Goal: Information Seeking & Learning: Learn about a topic

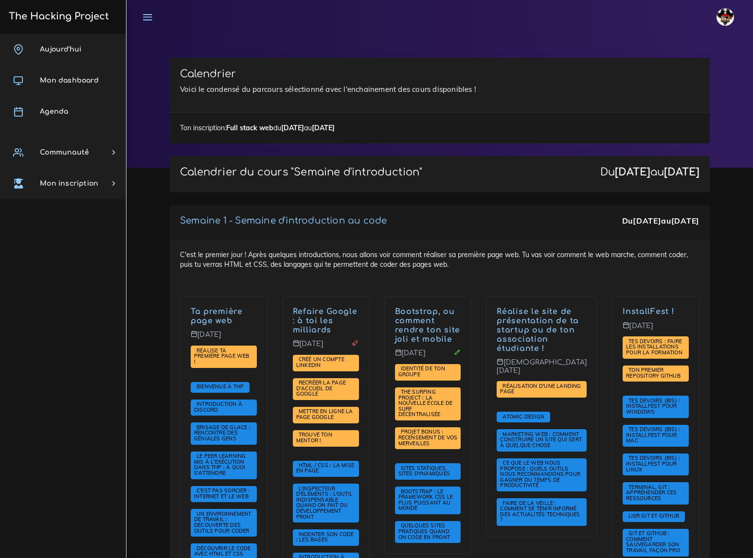
scroll to position [2211, 0]
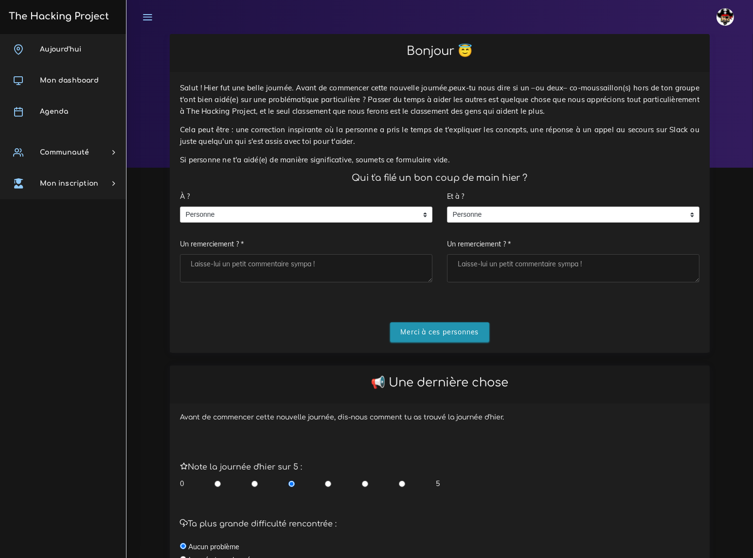
click at [446, 322] on input "Merci à ces personnes" at bounding box center [440, 332] width 100 height 20
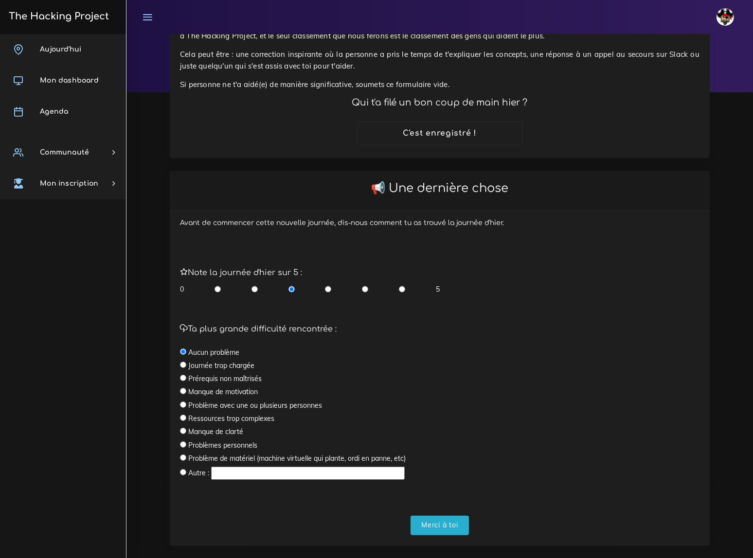
scroll to position [79, 0]
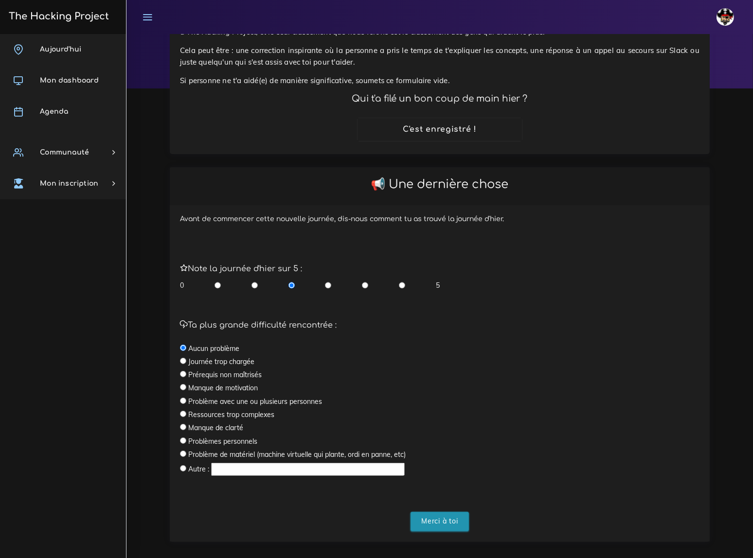
click at [441, 512] on input "Merci à toi" at bounding box center [439, 522] width 58 height 20
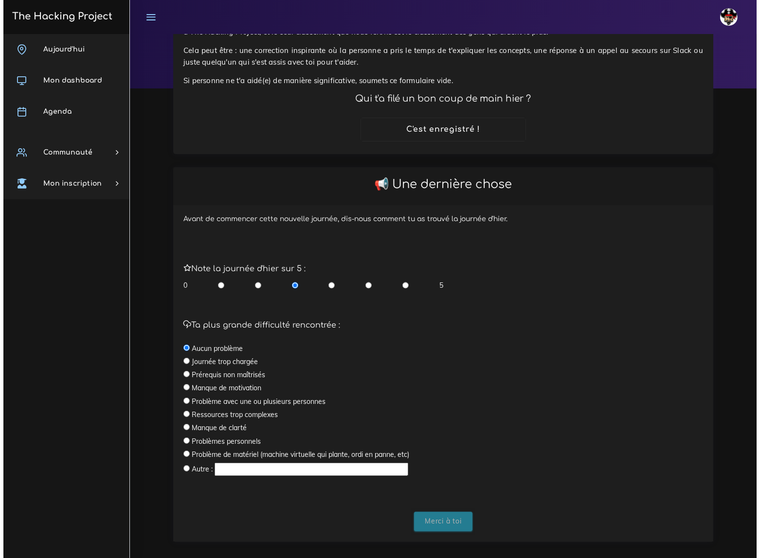
scroll to position [0, 0]
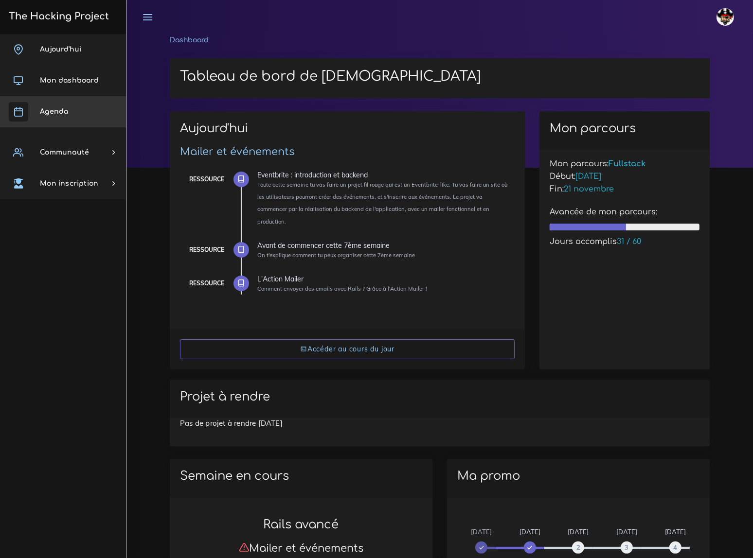
click at [60, 109] on span "Agenda" at bounding box center [54, 111] width 28 height 7
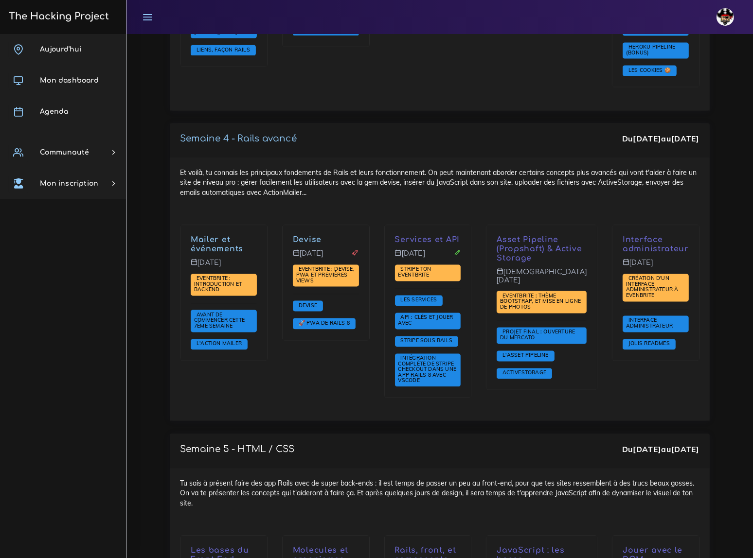
scroll to position [2211, 0]
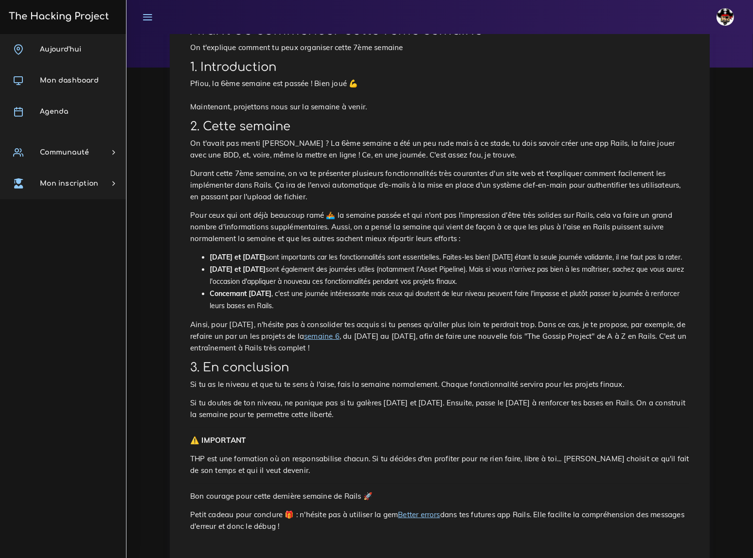
scroll to position [107, 0]
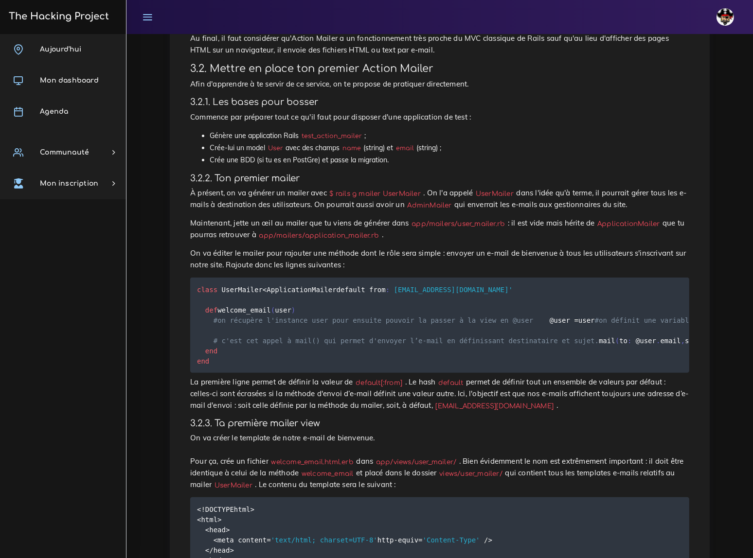
scroll to position [398, 0]
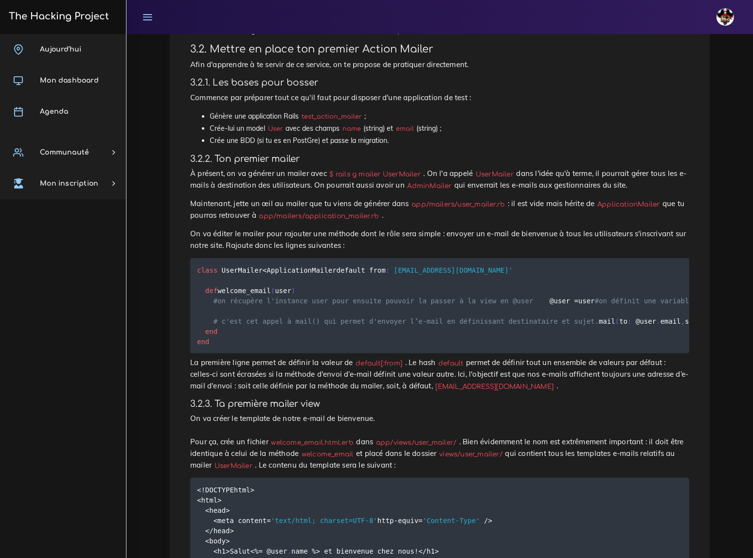
click at [340, 112] on code "test_action_mailer" at bounding box center [332, 117] width 66 height 10
copy li "test_action_mailer"
drag, startPoint x: 254, startPoint y: 24, endPoint x: 200, endPoint y: 69, distance: 69.8
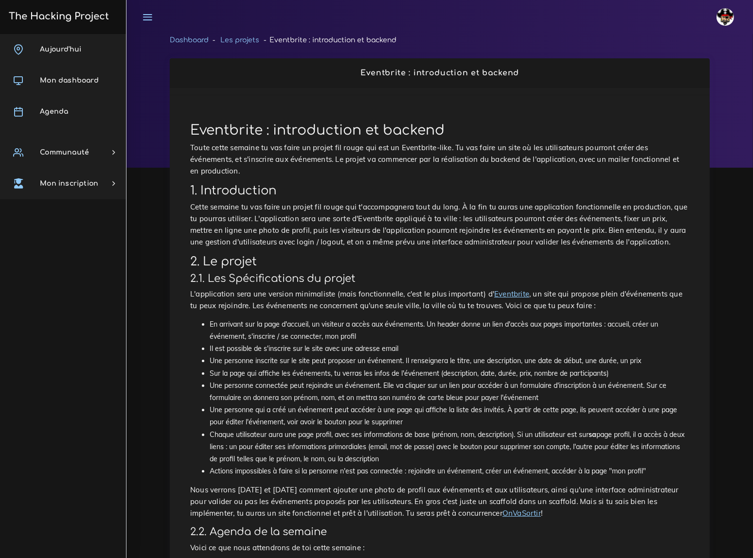
click at [324, 201] on p "Cette semaine tu vas faire un projet fil rouge qui t'accompagnera tout du long.…" at bounding box center [439, 224] width 499 height 47
click at [232, 129] on h1 "Eventbrite : introduction et backend" at bounding box center [439, 131] width 499 height 17
click at [379, 201] on p "Cette semaine tu vas faire un projet fil rouge qui t'accompagnera tout du long.…" at bounding box center [439, 224] width 499 height 47
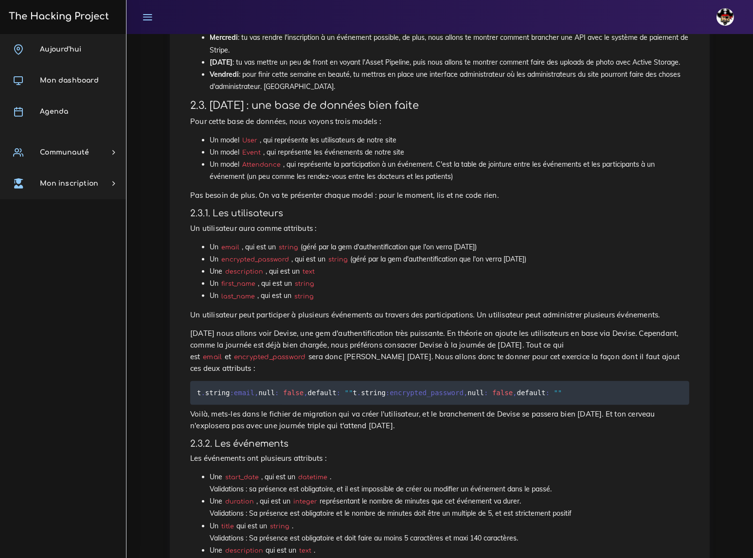
scroll to position [578, 0]
